Goal: Complete application form

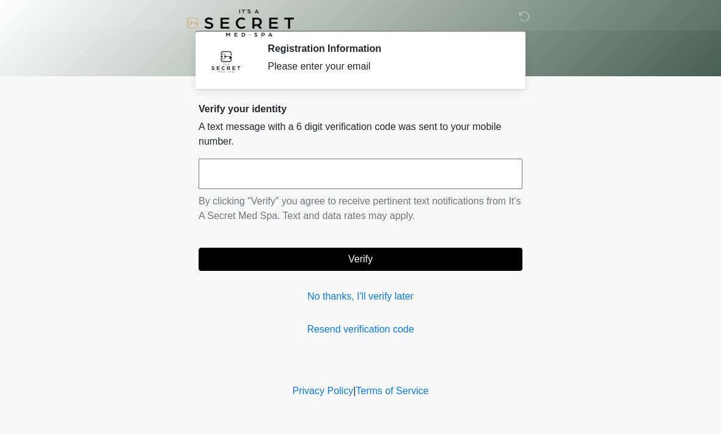
click at [464, 186] on input "text" at bounding box center [360, 174] width 324 height 31
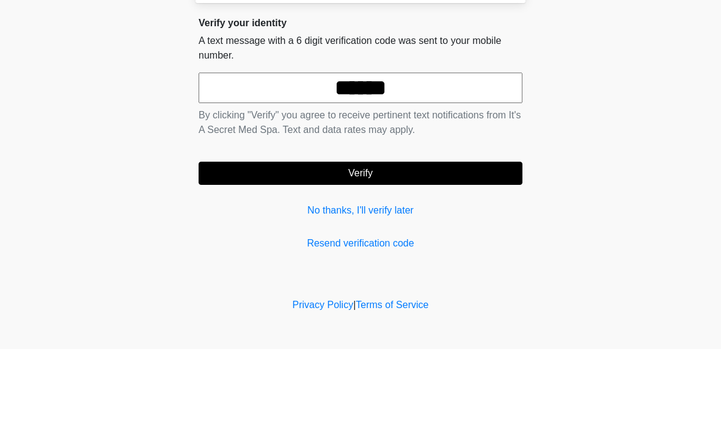
type input "******"
click at [486, 248] on button "Verify" at bounding box center [360, 259] width 324 height 23
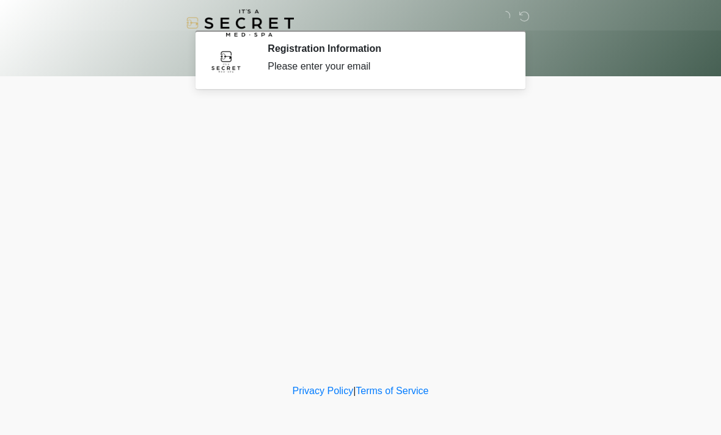
click at [503, 253] on div "‎ ‎ Registration Information Please enter your email Please connect to Wi-Fi no…" at bounding box center [360, 190] width 366 height 357
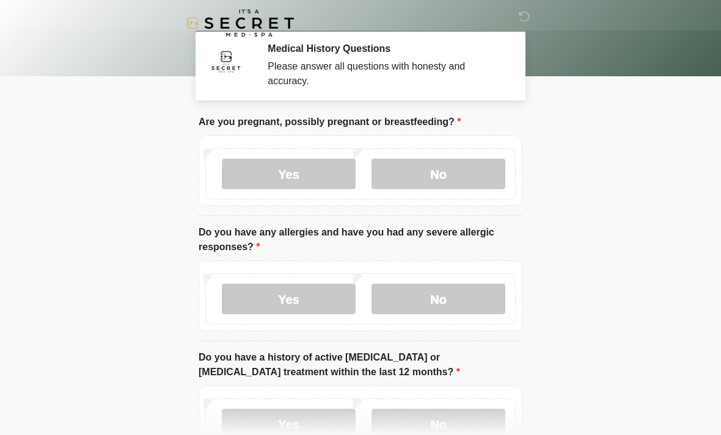
click at [447, 173] on label "No" at bounding box center [438, 174] width 134 height 31
click at [481, 311] on label "No" at bounding box center [438, 299] width 134 height 31
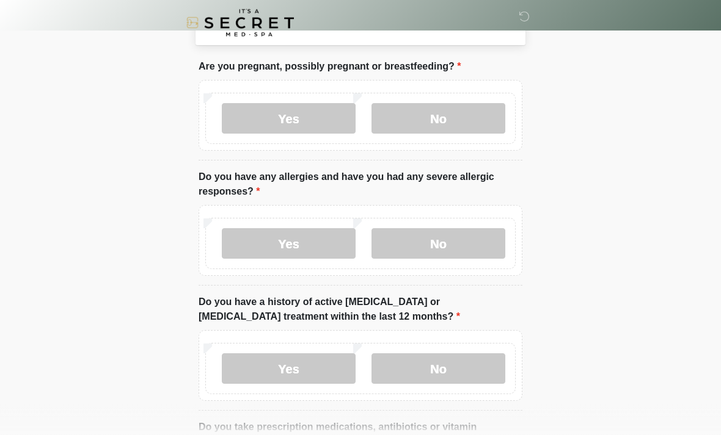
click at [481, 366] on label "No" at bounding box center [438, 369] width 134 height 31
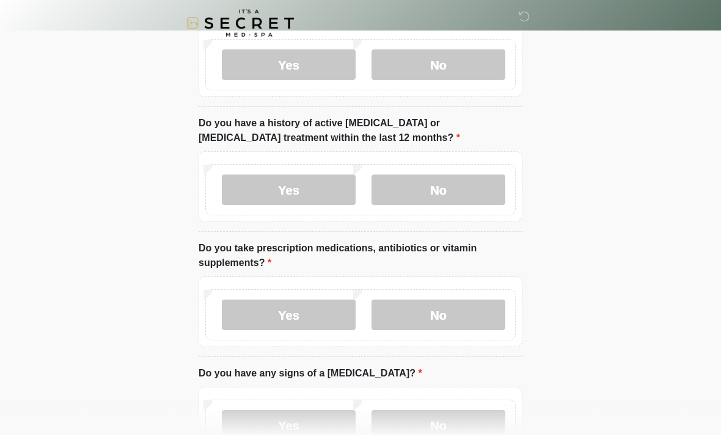
click at [473, 315] on label "No" at bounding box center [438, 315] width 134 height 31
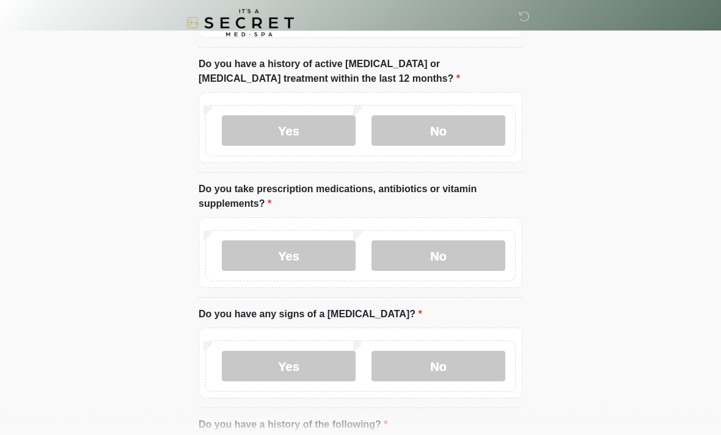
scroll to position [363, 0]
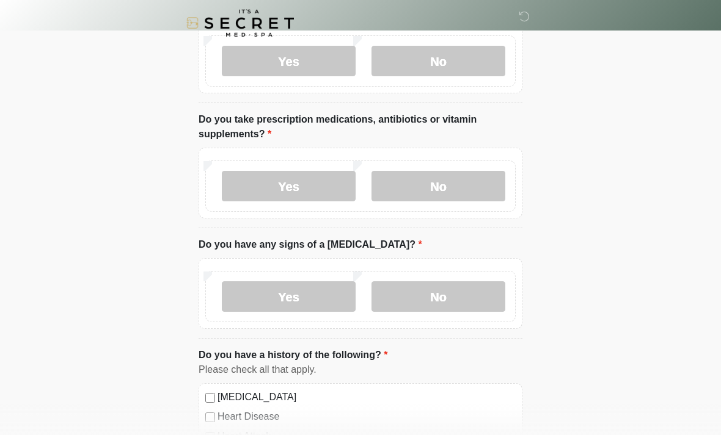
click at [486, 284] on label "No" at bounding box center [438, 297] width 134 height 31
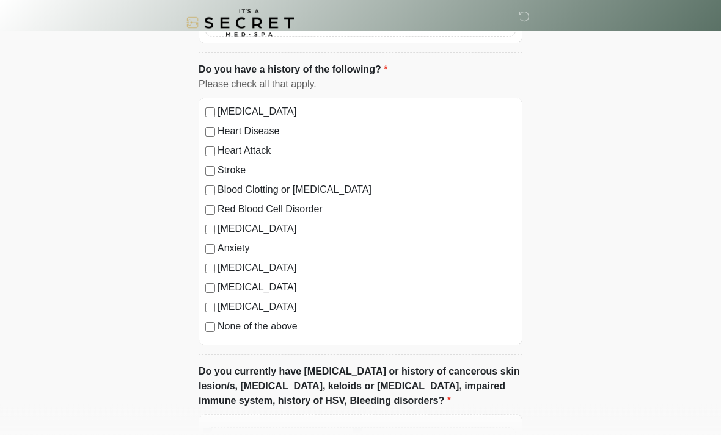
scroll to position [648, 0]
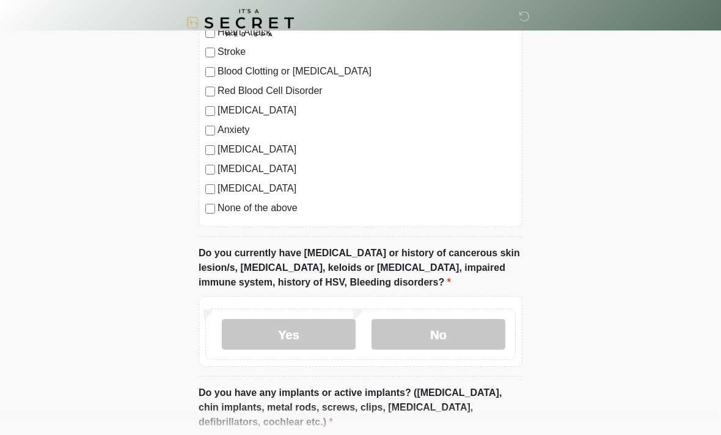
click at [473, 335] on label "No" at bounding box center [438, 335] width 134 height 31
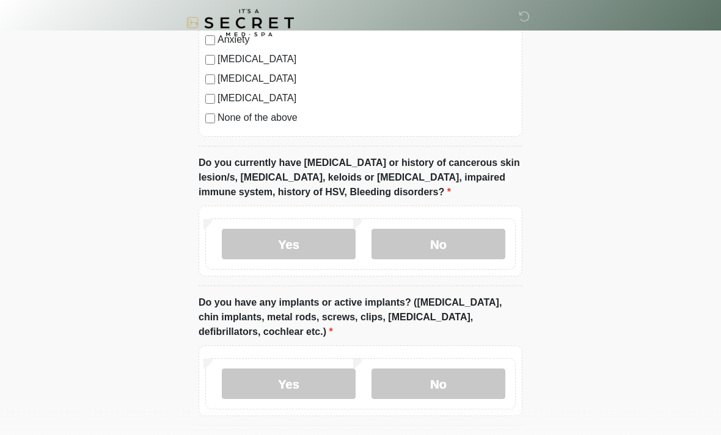
scroll to position [859, 0]
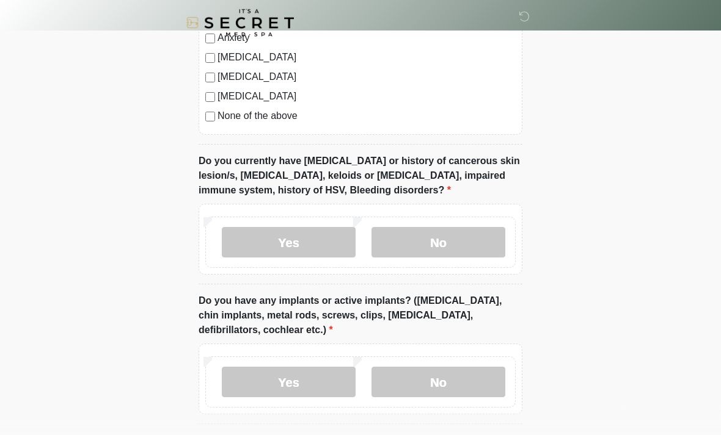
click at [481, 385] on label "No" at bounding box center [438, 383] width 134 height 31
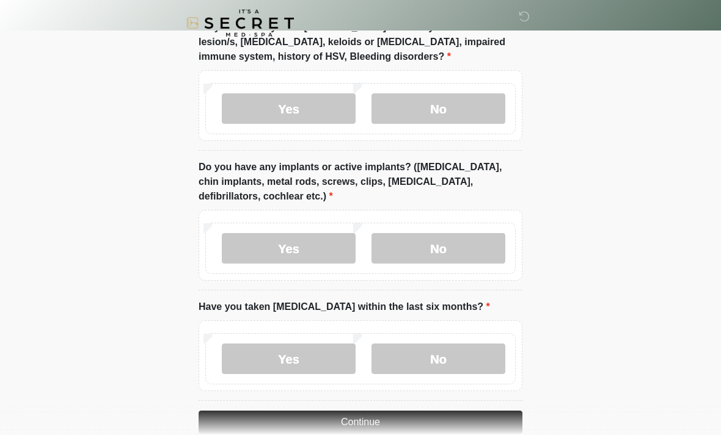
scroll to position [995, 0]
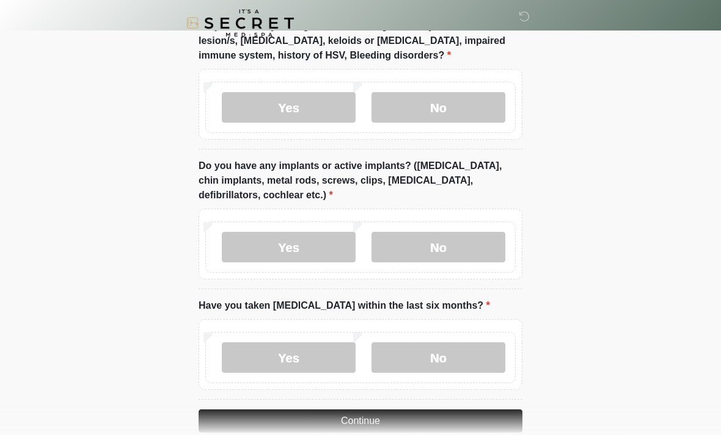
click at [481, 358] on label "No" at bounding box center [438, 358] width 134 height 31
click at [477, 423] on button "Continue" at bounding box center [360, 421] width 324 height 23
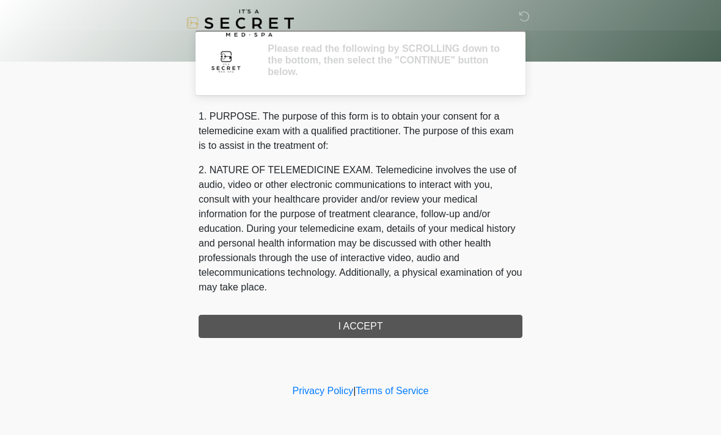
scroll to position [0, 0]
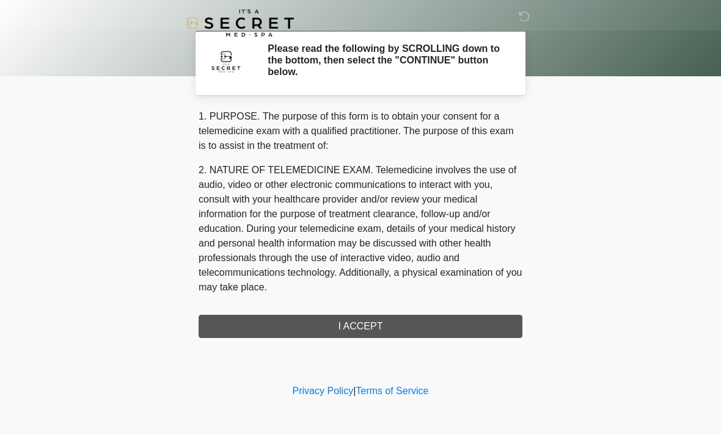
click at [467, 325] on div "1. PURPOSE. The purpose of this form is to obtain your consent for a telemedici…" at bounding box center [360, 223] width 324 height 229
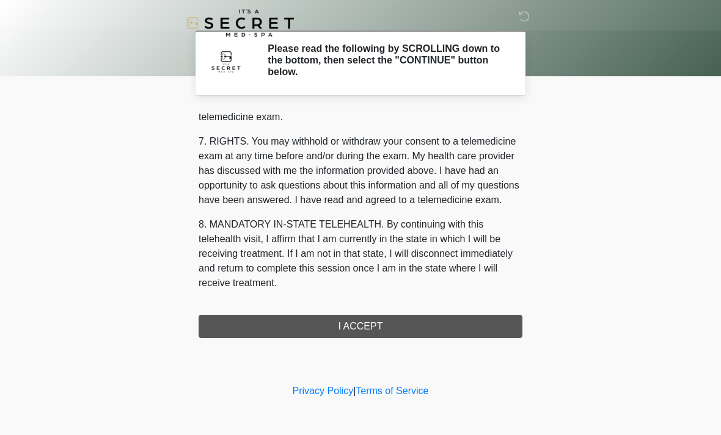
click at [439, 329] on div "1. PURPOSE. The purpose of this form is to obtain your consent for a telemedici…" at bounding box center [360, 223] width 324 height 229
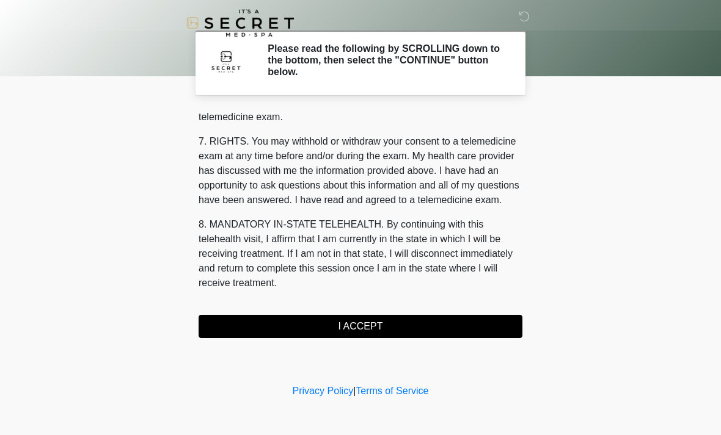
scroll to position [517, 0]
click at [424, 329] on button "I ACCEPT" at bounding box center [360, 326] width 324 height 23
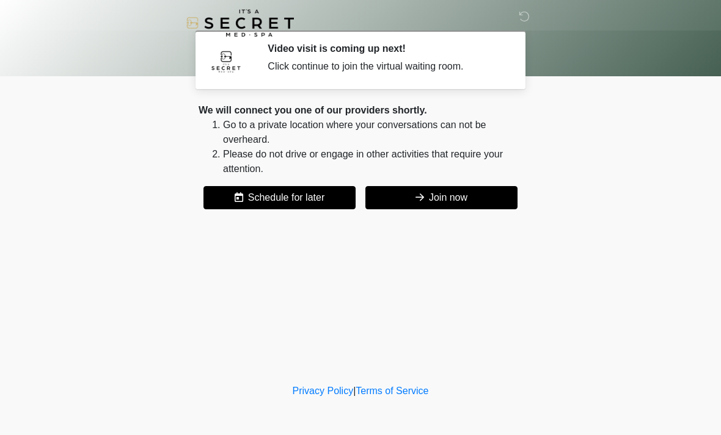
click at [485, 195] on button "Join now" at bounding box center [441, 197] width 152 height 23
